Goal: Task Accomplishment & Management: Use online tool/utility

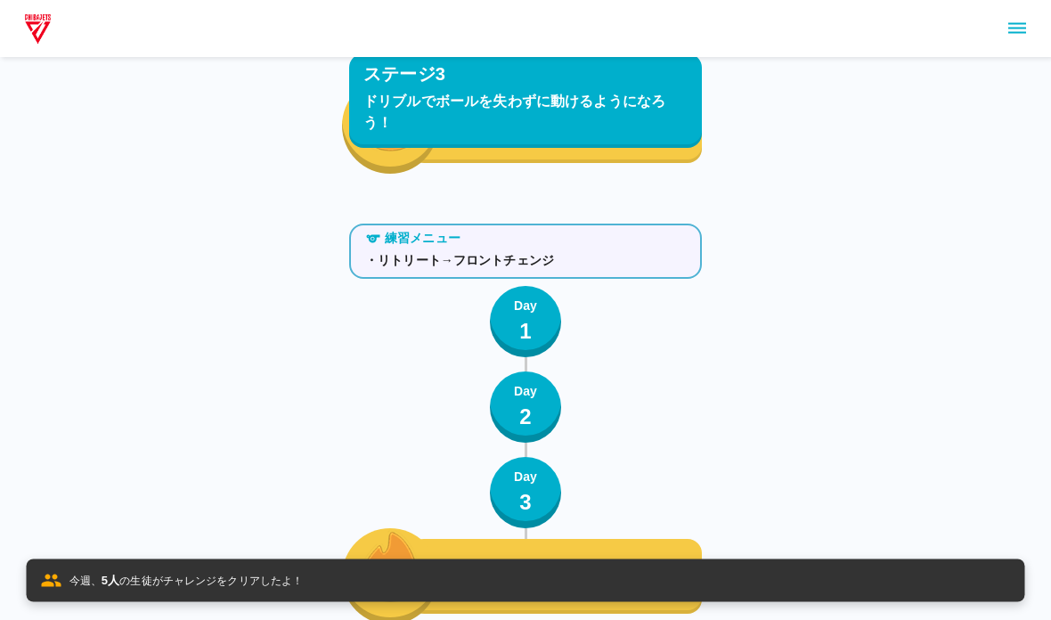
scroll to position [7491, 0]
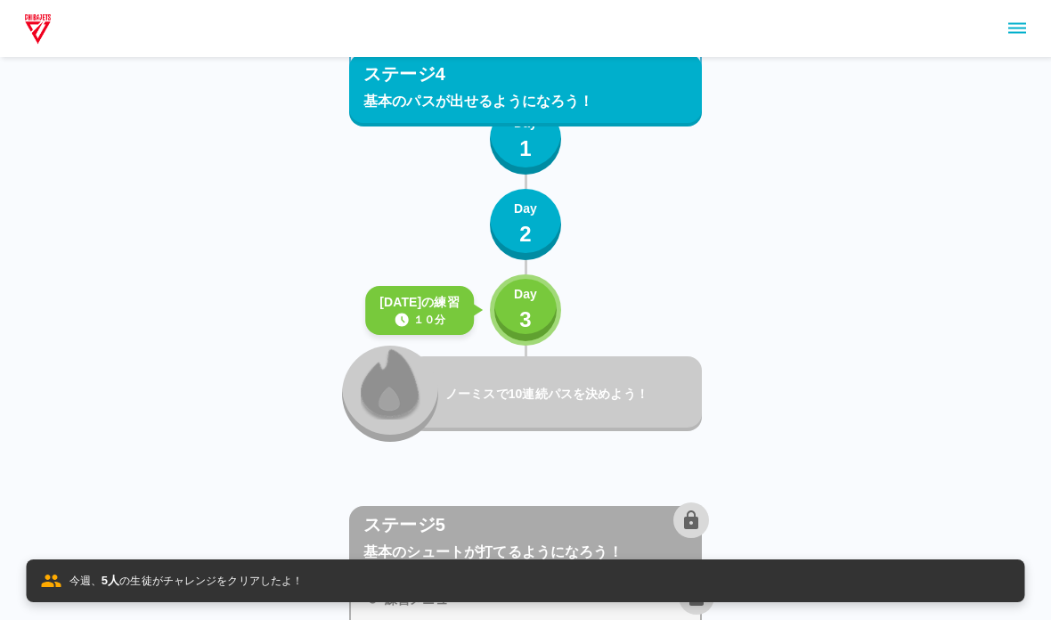
click at [548, 320] on button "Day 3" at bounding box center [525, 309] width 71 height 71
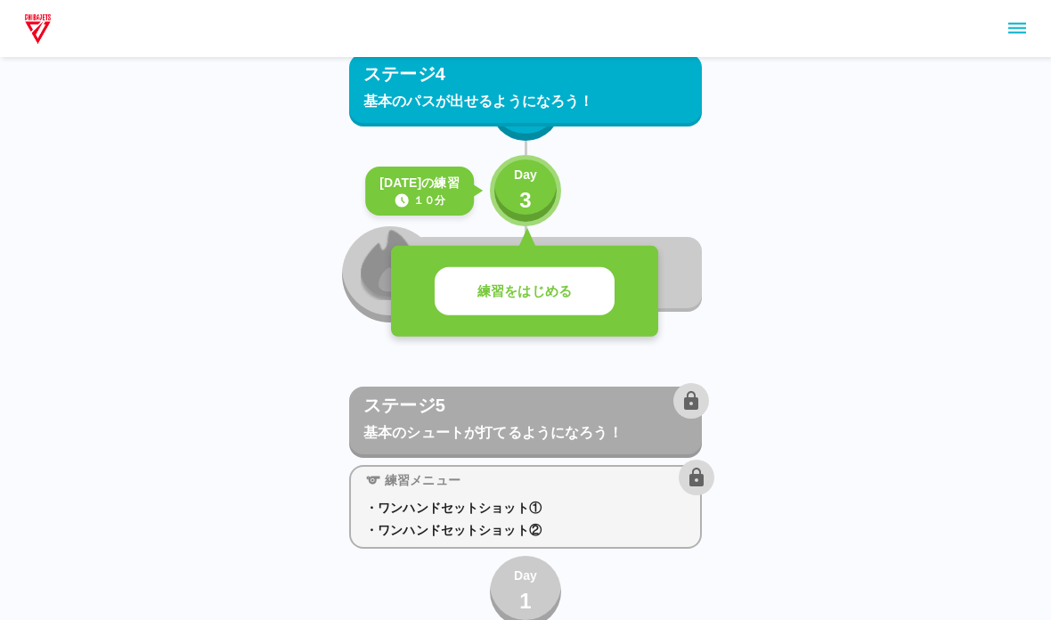
scroll to position [7619, 0]
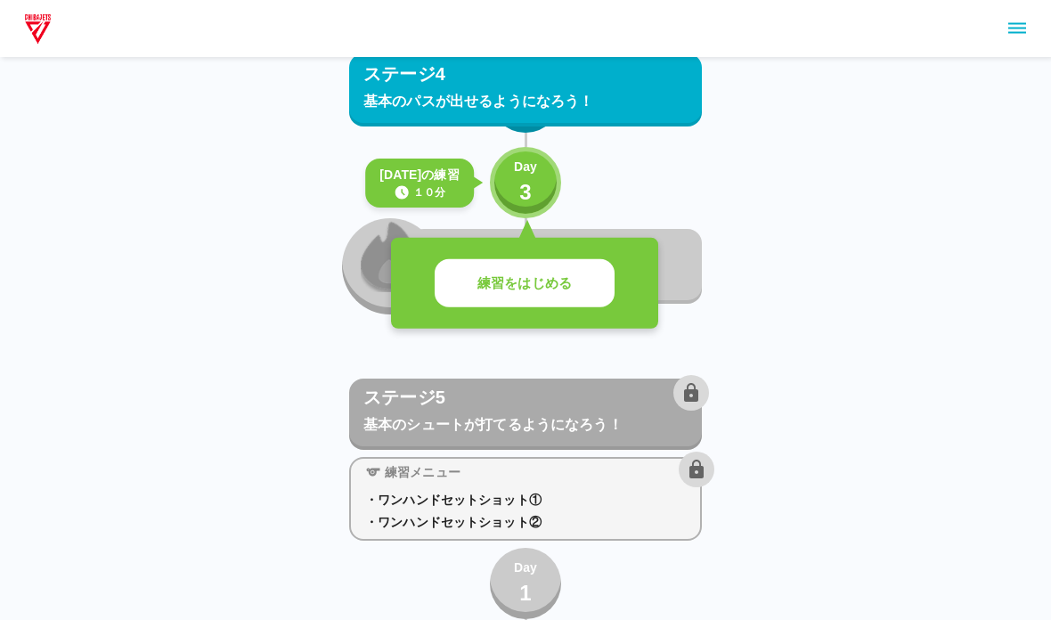
click at [500, 289] on p "練習をはじめる" at bounding box center [524, 283] width 94 height 20
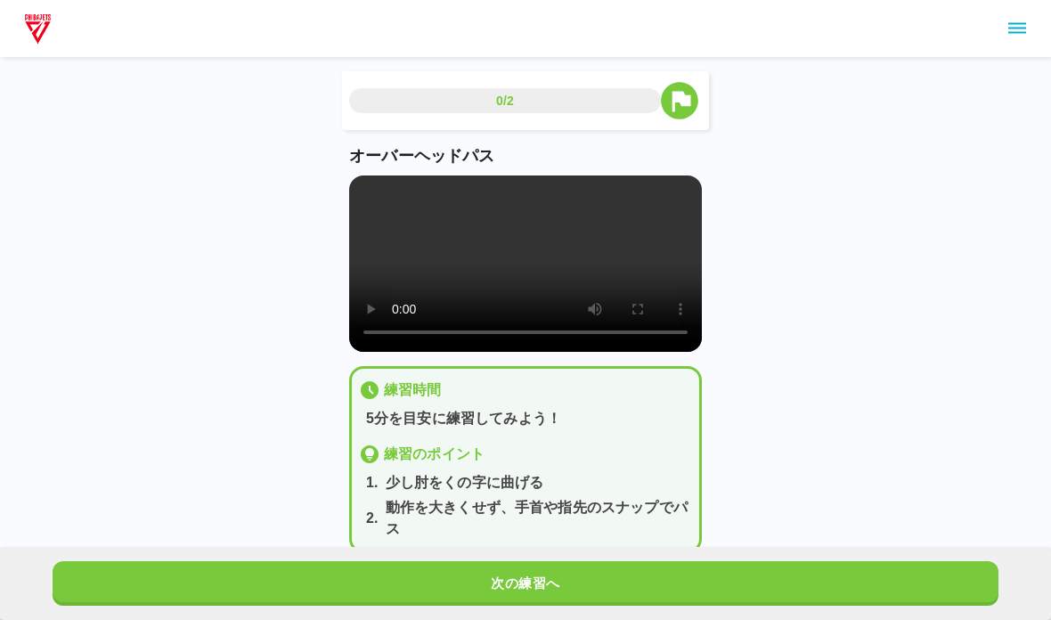
click at [419, 304] on video at bounding box center [525, 263] width 353 height 176
click at [405, 306] on video at bounding box center [525, 263] width 353 height 176
click at [362, 199] on video at bounding box center [525, 263] width 353 height 176
click at [293, 592] on button "次の練習へ" at bounding box center [526, 583] width 946 height 45
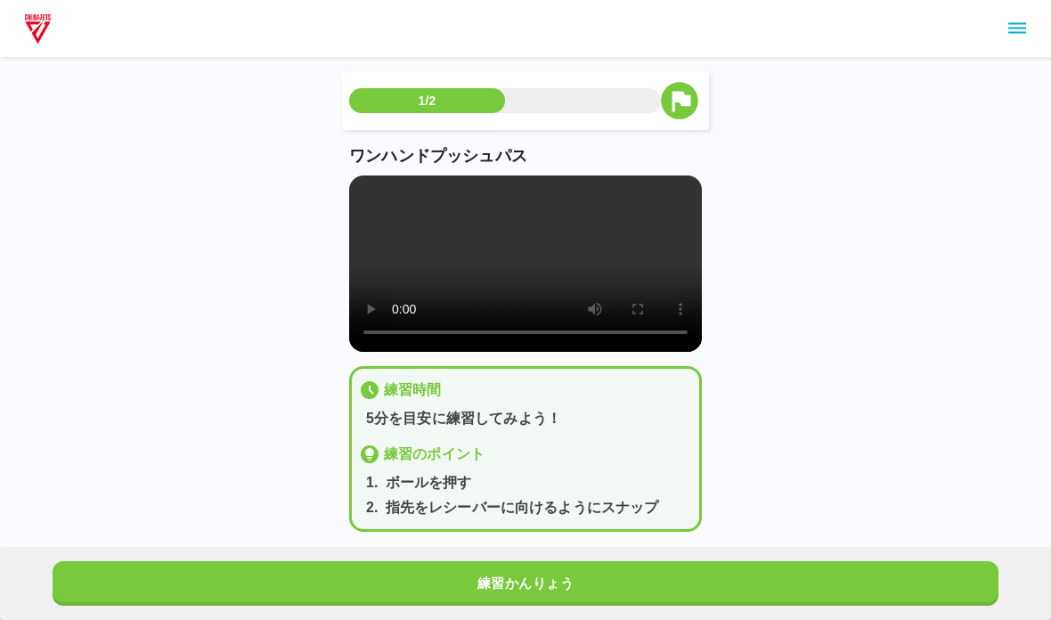
click at [386, 191] on video at bounding box center [525, 263] width 353 height 176
click at [356, 186] on video at bounding box center [525, 263] width 353 height 176
click at [140, 573] on button "練習かんりょう" at bounding box center [526, 583] width 946 height 45
click at [355, 189] on video at bounding box center [525, 263] width 353 height 176
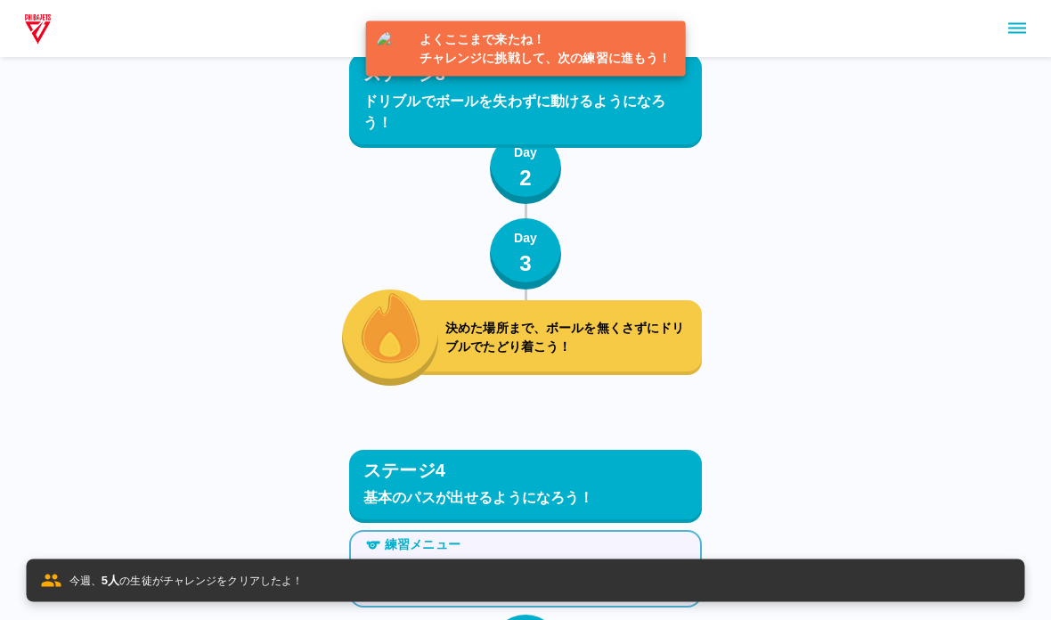
scroll to position [7582, 0]
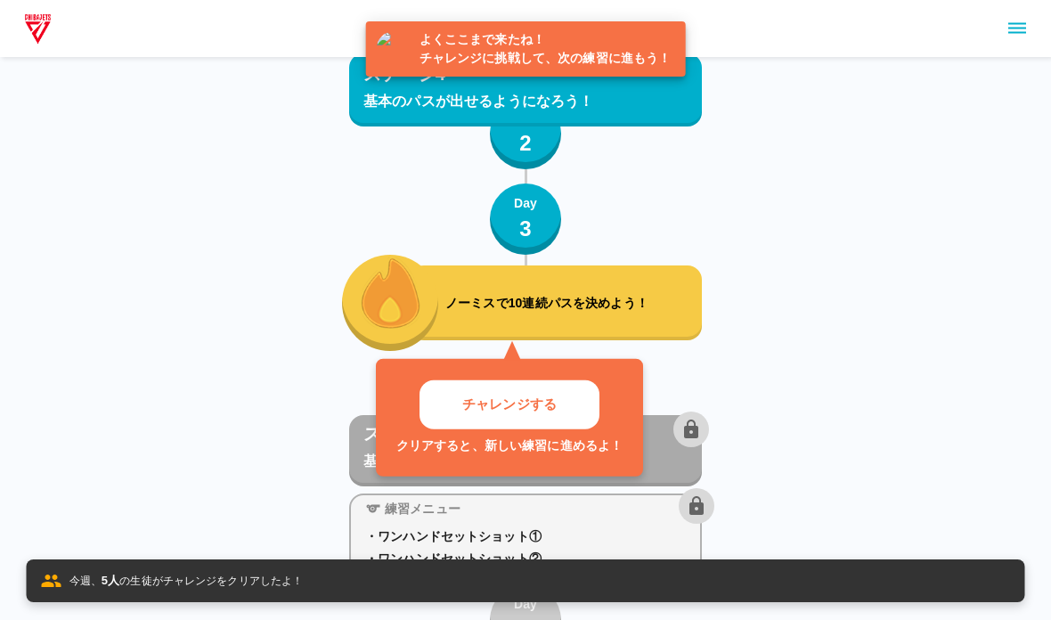
click at [483, 398] on p "チャレンジする" at bounding box center [509, 404] width 94 height 20
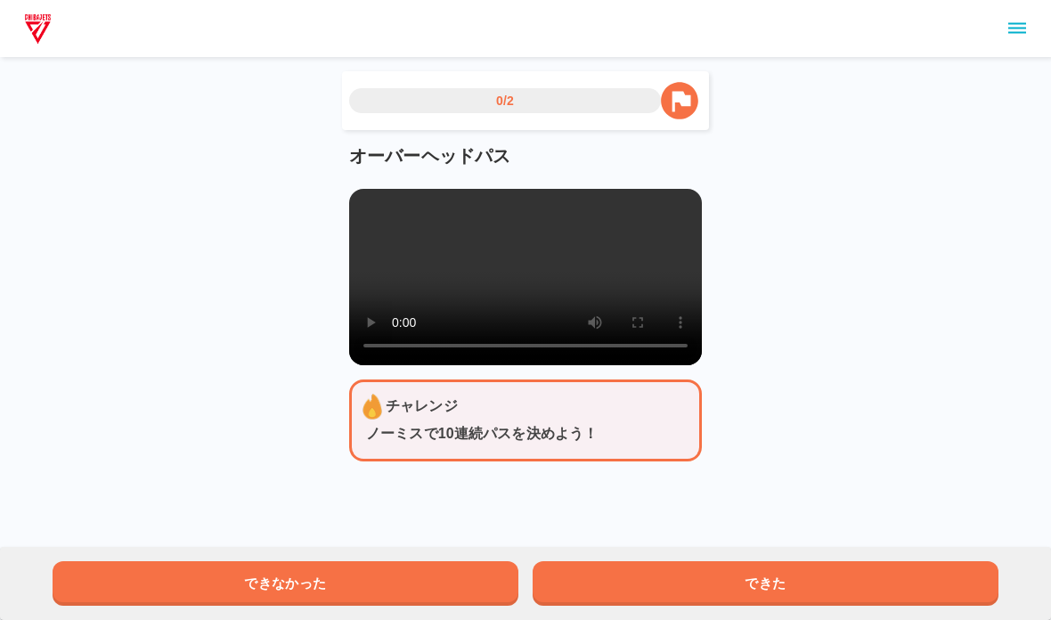
click at [376, 274] on video at bounding box center [525, 277] width 353 height 176
click at [409, 307] on video at bounding box center [525, 277] width 353 height 176
click at [355, 202] on video at bounding box center [525, 277] width 353 height 176
click at [357, 215] on video at bounding box center [525, 277] width 353 height 176
click at [355, 198] on video at bounding box center [525, 277] width 353 height 176
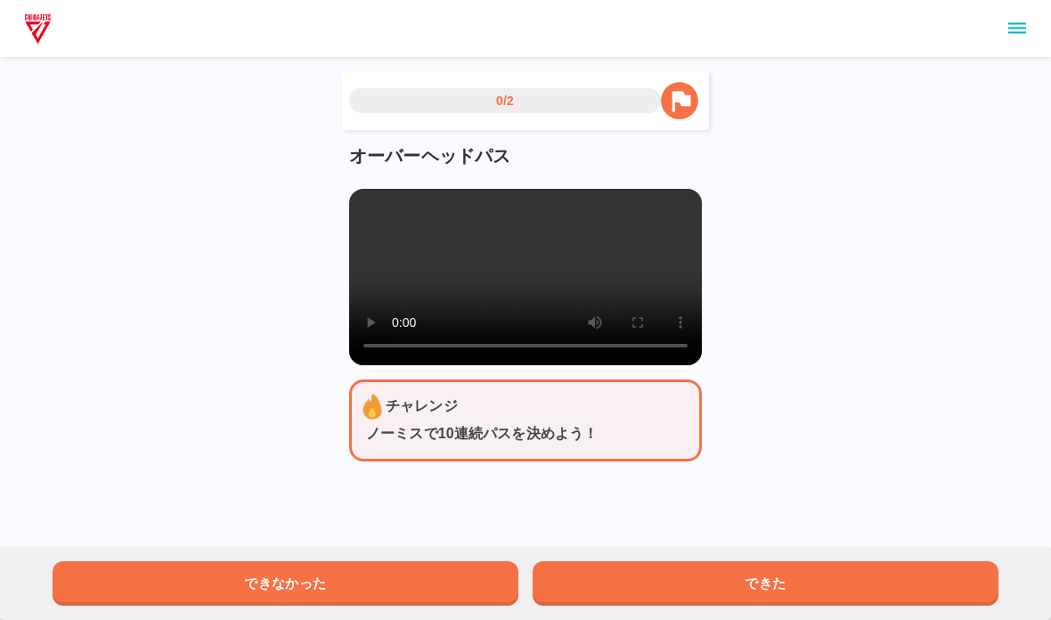
click at [368, 221] on video at bounding box center [525, 277] width 353 height 176
click at [373, 264] on video at bounding box center [525, 277] width 353 height 176
click at [364, 195] on video at bounding box center [525, 277] width 353 height 176
click at [350, 199] on video at bounding box center [525, 277] width 353 height 176
click at [355, 204] on video at bounding box center [525, 277] width 353 height 176
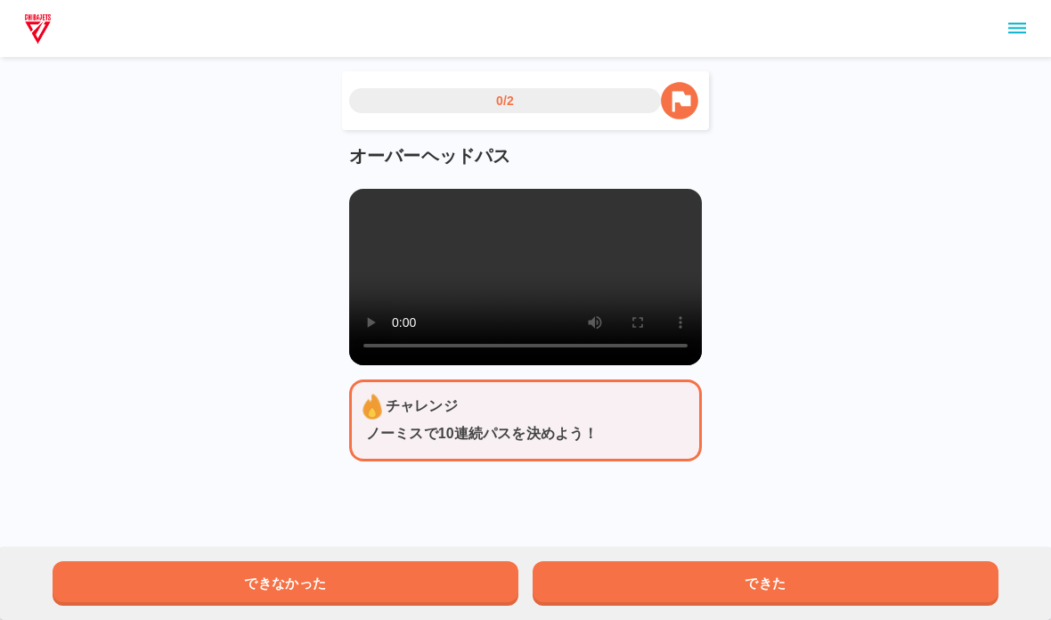
click at [379, 306] on video at bounding box center [525, 277] width 353 height 176
click at [380, 354] on video at bounding box center [525, 277] width 353 height 176
click at [508, 281] on video at bounding box center [525, 277] width 353 height 176
click at [592, 584] on button "できた" at bounding box center [765, 583] width 466 height 45
click at [712, 557] on div "できなかった できた" at bounding box center [525, 583] width 1051 height 73
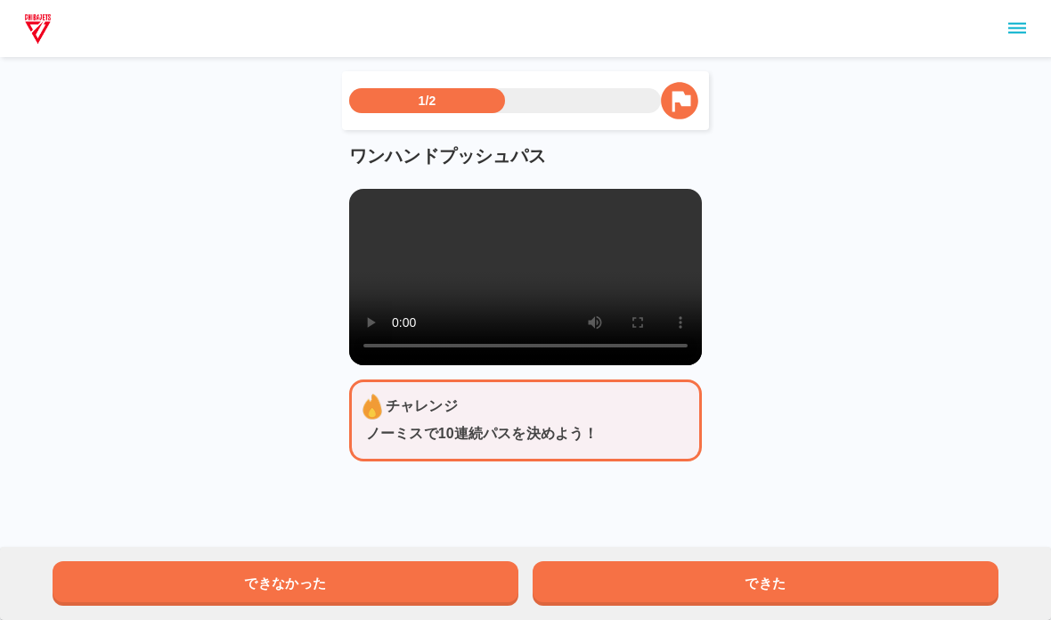
click at [657, 591] on button "できた" at bounding box center [765, 583] width 466 height 45
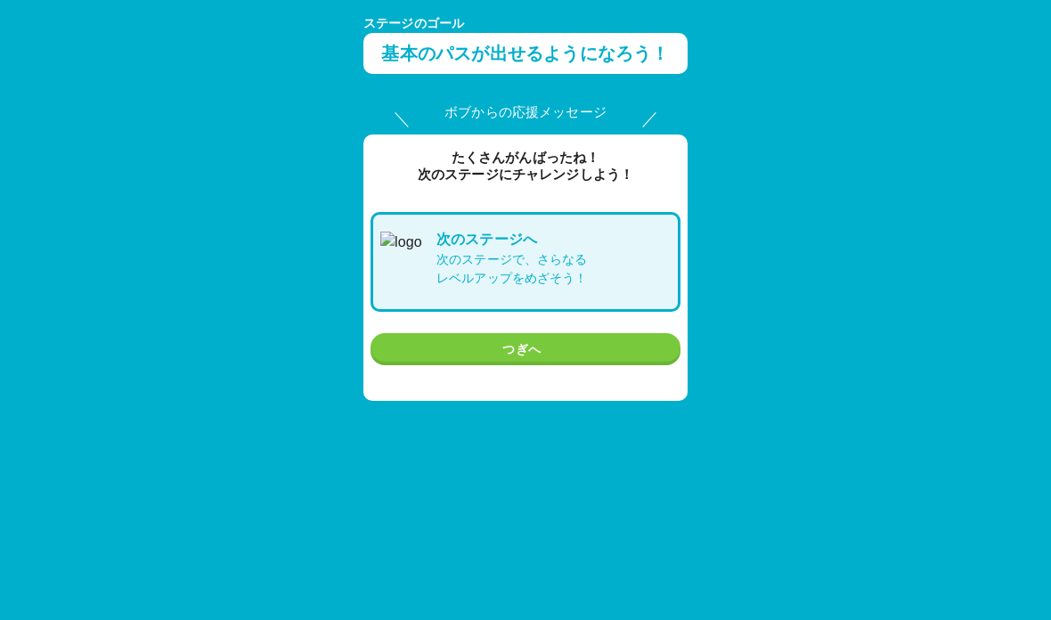
click at [427, 340] on button "つぎへ" at bounding box center [525, 349] width 310 height 33
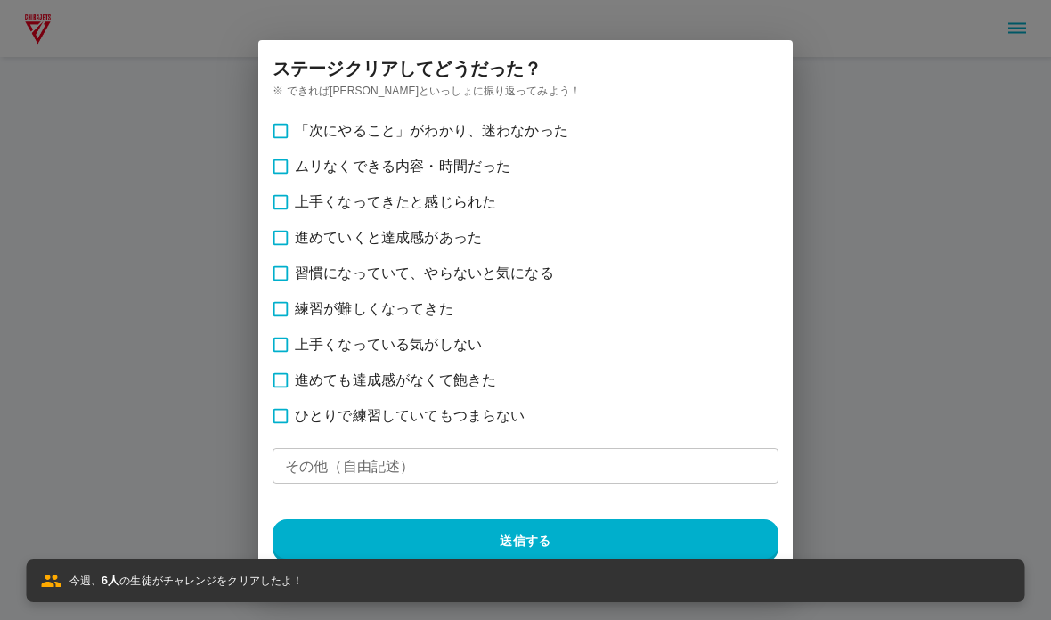
scroll to position [7582, 0]
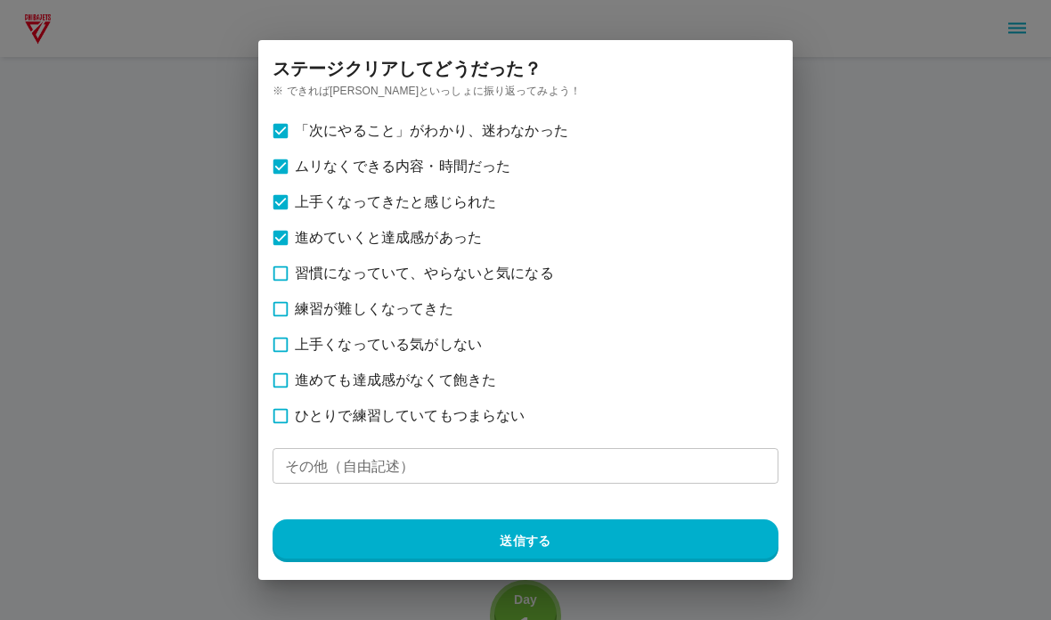
click at [404, 559] on button "送信する" at bounding box center [525, 540] width 506 height 43
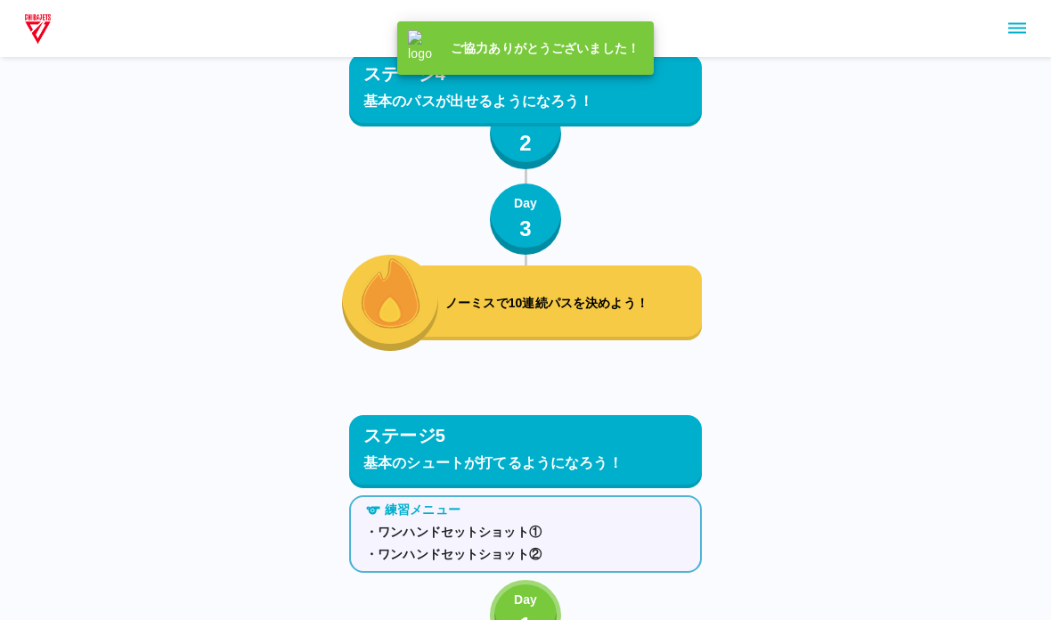
click at [502, 61] on div "ご協力ありがとうございました！" at bounding box center [524, 48] width 232 height 36
